Goal: Task Accomplishment & Management: Complete application form

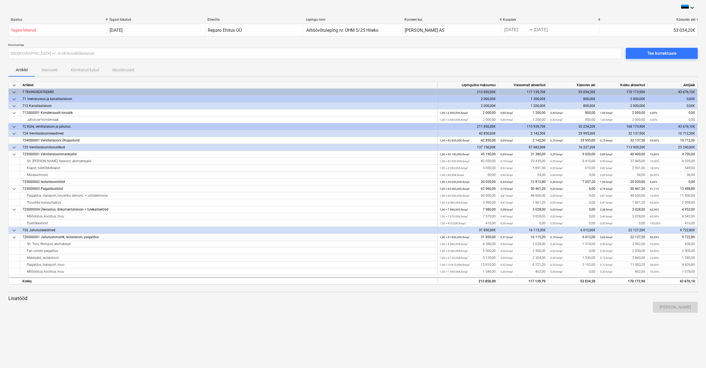
click at [407, 334] on div "keyboard_arrow_down Staatus Tagasi lükatud Ettevõte Lepingu nimi Konteeri kui K…" at bounding box center [353, 184] width 706 height 368
click at [642, 55] on span "Tee korrektuure" at bounding box center [661, 53] width 59 height 7
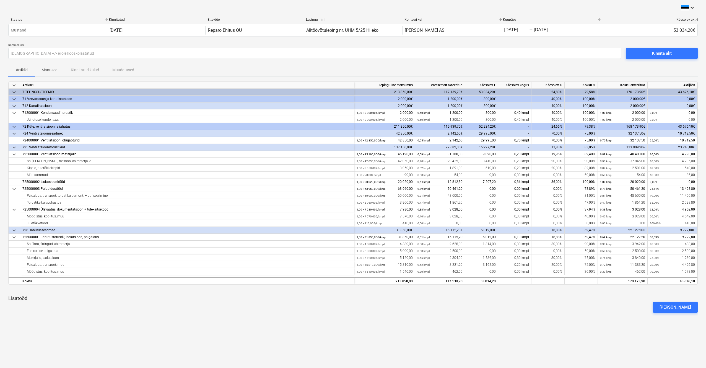
click at [488, 106] on div "800,00€" at bounding box center [481, 106] width 33 height 7
click at [492, 112] on div "800,00" at bounding box center [481, 113] width 33 height 7
type input "0"
click at [489, 311] on div "[PERSON_NAME]" at bounding box center [353, 307] width 694 height 15
click at [524, 140] on div "0,70 kmpl" at bounding box center [514, 140] width 33 height 7
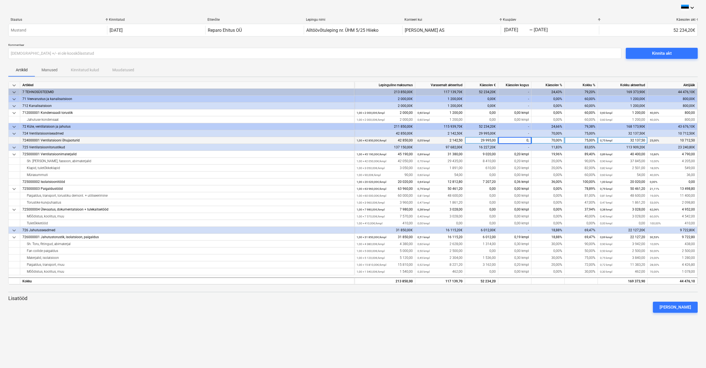
type input "0,5"
click at [533, 307] on div "[PERSON_NAME]" at bounding box center [353, 307] width 694 height 15
click at [520, 139] on div "0,50 kmpl" at bounding box center [514, 140] width 33 height 7
type input "0,6"
click at [518, 306] on div "[PERSON_NAME]" at bounding box center [353, 307] width 694 height 15
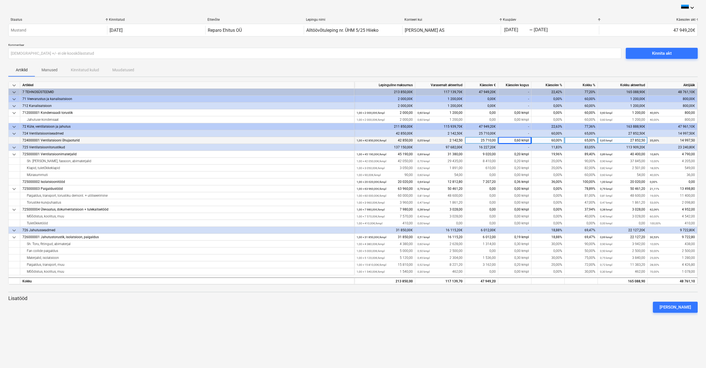
click at [517, 139] on div "0,60 kmpl" at bounding box center [514, 140] width 33 height 7
type input "0,55"
click at [517, 311] on div "[PERSON_NAME]" at bounding box center [353, 307] width 694 height 15
click at [514, 316] on div at bounding box center [352, 315] width 689 height 4
click at [493, 121] on div "0,00" at bounding box center [481, 119] width 33 height 7
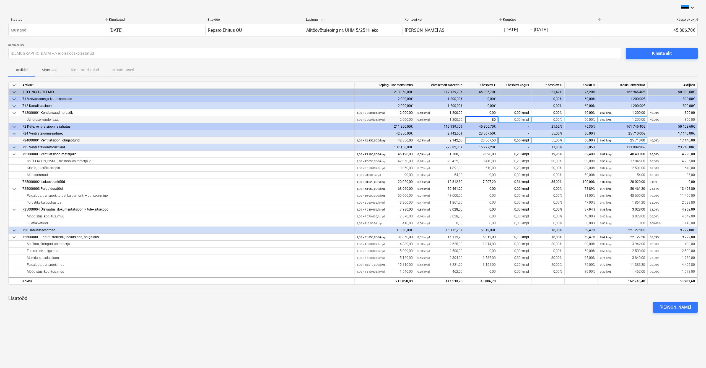
type input "800"
click at [514, 318] on div at bounding box center [352, 315] width 689 height 4
click at [568, 328] on div "keyboard_arrow_down Staatus Kinnitatud Ettevõte Lepingu nimi Konteeri kui Kuupä…" at bounding box center [353, 184] width 706 height 368
click at [493, 120] on div "800,00" at bounding box center [481, 119] width 33 height 7
type input "700"
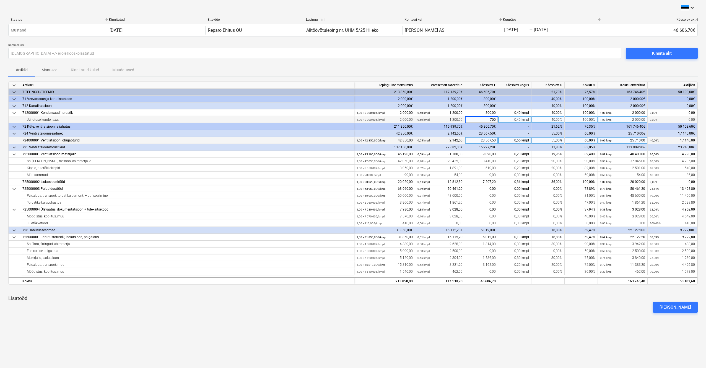
click at [507, 317] on div at bounding box center [352, 315] width 689 height 4
click at [495, 121] on div "700,00" at bounding box center [481, 119] width 33 height 7
type input "800"
click at [516, 319] on div "keyboard_arrow_down Staatus Kinnitatud Ettevõte Lepingu nimi Konteeri kui Kuupä…" at bounding box center [353, 184] width 706 height 368
click at [516, 318] on div at bounding box center [352, 315] width 689 height 4
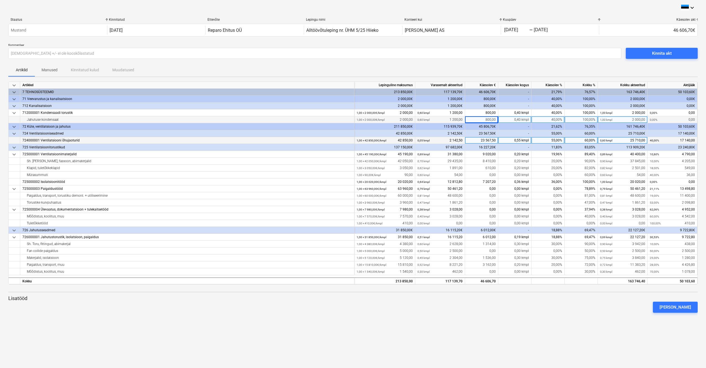
click at [523, 121] on div "0,40 kmpl" at bounding box center [514, 119] width 33 height 7
type input "0,35"
click at [524, 309] on div "[PERSON_NAME]" at bounding box center [353, 307] width 694 height 15
click at [492, 119] on div "700,00" at bounding box center [481, 119] width 33 height 7
type input "800"
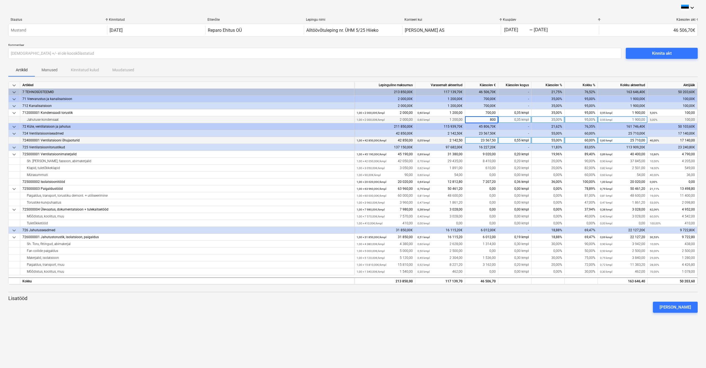
click at [523, 306] on div "[PERSON_NAME]" at bounding box center [353, 307] width 694 height 15
click at [522, 308] on div "[PERSON_NAME]" at bounding box center [353, 307] width 694 height 15
click at [523, 265] on div "0,20 kmpl" at bounding box center [514, 265] width 33 height 7
click at [527, 266] on input "0,25" at bounding box center [514, 265] width 33 height 7
type input "0,15"
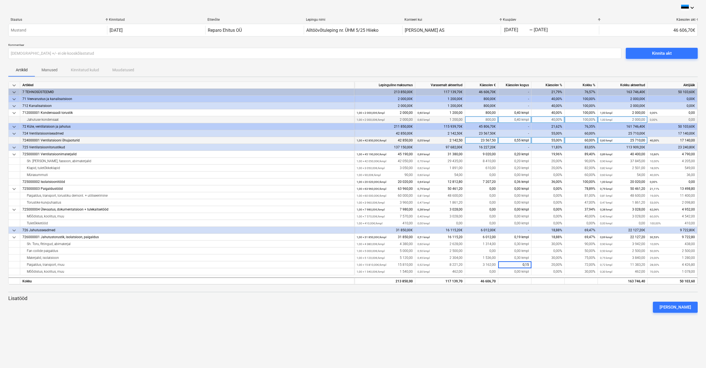
click at [492, 314] on div at bounding box center [352, 315] width 689 height 4
click at [517, 266] on div "0,15 kmpl" at bounding box center [514, 265] width 33 height 7
type input "0,3"
click at [518, 318] on div "keyboard_arrow_down Staatus Kinnitatud Ettevõte Lepingu nimi Konteeri kui Kuupä…" at bounding box center [353, 184] width 706 height 368
click at [513, 265] on div "0,30 kmpl" at bounding box center [514, 265] width 33 height 7
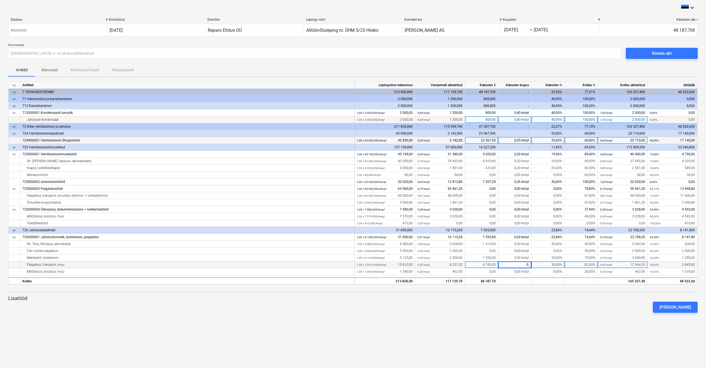
type input "0,2"
click at [513, 314] on div at bounding box center [352, 315] width 689 height 4
click at [554, 321] on div "keyboard_arrow_down Staatus Kinnitatud Ettevõte Lepingu nimi Konteeri kui Kuupä…" at bounding box center [353, 184] width 706 height 368
click at [492, 264] on div "3 162,00" at bounding box center [481, 265] width 33 height 7
click at [492, 264] on input "3162" at bounding box center [481, 265] width 33 height 7
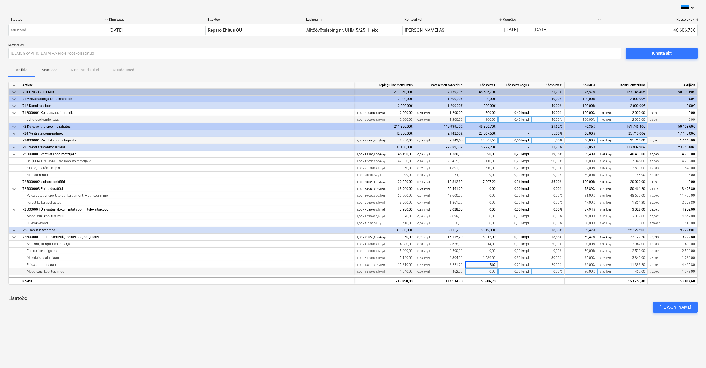
type input "3262"
click at [515, 303] on div "[PERSON_NAME]" at bounding box center [353, 307] width 694 height 15
click at [524, 305] on div "[PERSON_NAME]" at bounding box center [353, 307] width 694 height 15
click at [489, 335] on div "keyboard_arrow_down Staatus Kinnitatud Ettevõte Lepingu nimi Konteeri kui Kuupä…" at bounding box center [353, 184] width 706 height 368
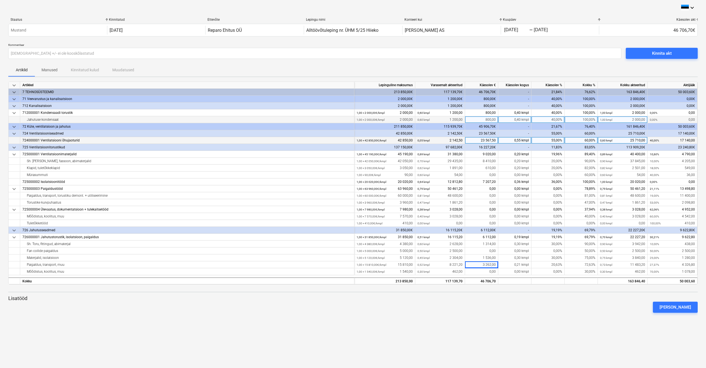
click at [165, 324] on div "keyboard_arrow_down Staatus Kinnitatud Ettevõte Lepingu nimi Konteeri kui Kuupä…" at bounding box center [353, 184] width 706 height 368
click at [408, 334] on div "keyboard_arrow_down Staatus Kinnitatud Ettevõte Lepingu nimi Konteeri kui Kuupä…" at bounding box center [353, 184] width 706 height 368
click at [661, 52] on div "Kinnita akt" at bounding box center [662, 53] width 20 height 7
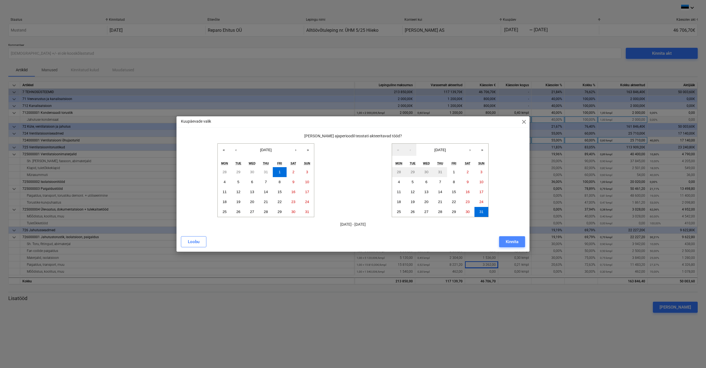
click at [515, 241] on div "Kinnita" at bounding box center [512, 241] width 13 height 7
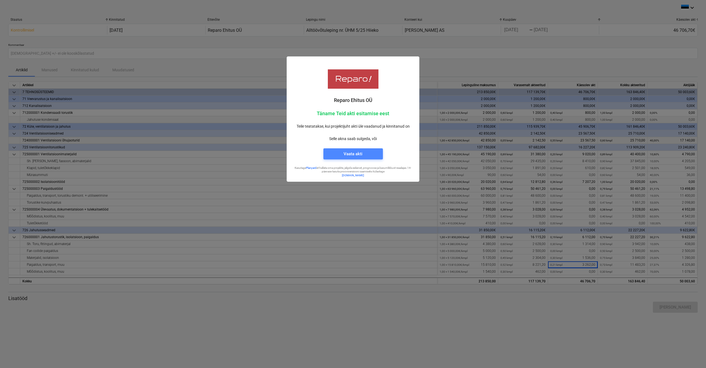
click at [365, 156] on span "Vaata akti" at bounding box center [353, 153] width 46 height 7
